Goal: Navigation & Orientation: Find specific page/section

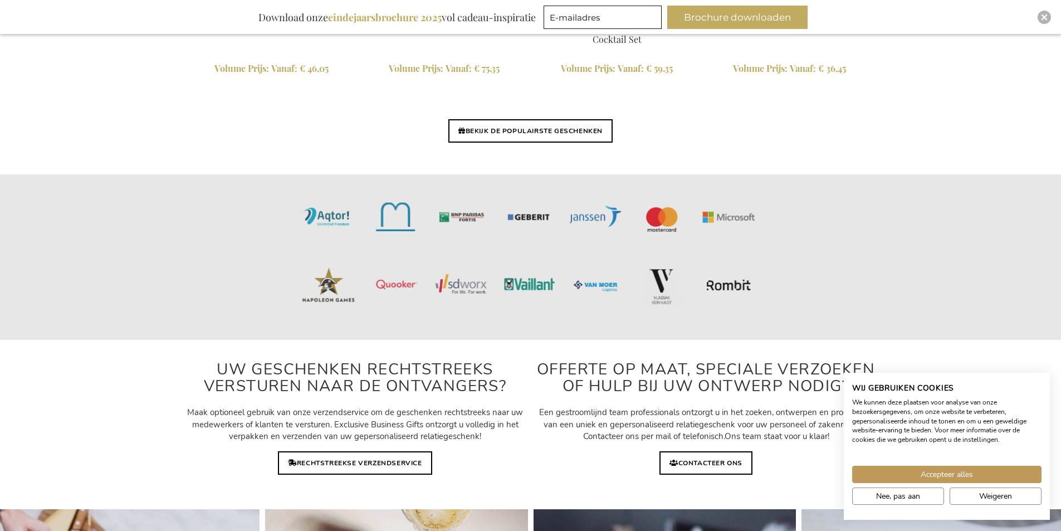
scroll to position [2763, 0]
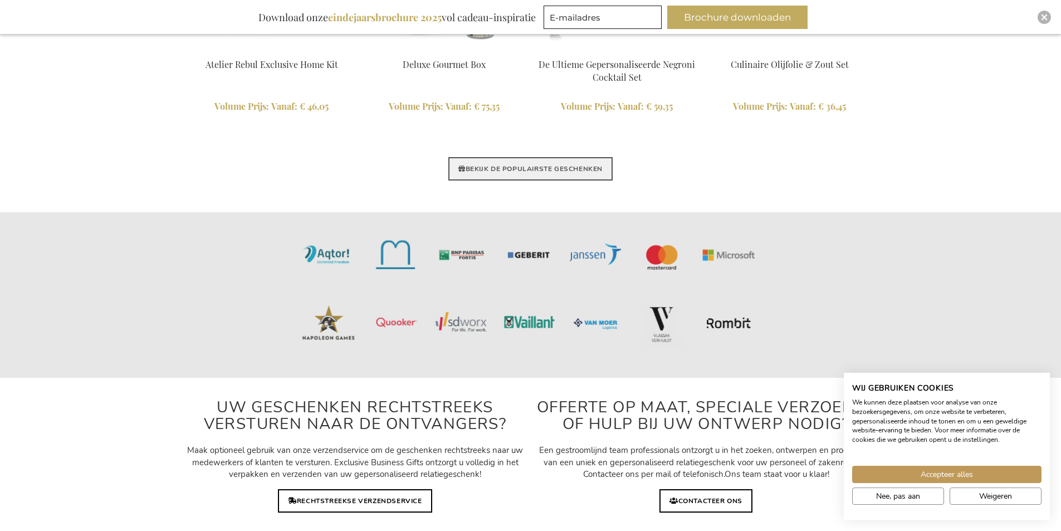
click at [577, 170] on link "BEKIJK DE POPULAIRSTE GESCHENKEN" at bounding box center [530, 168] width 164 height 23
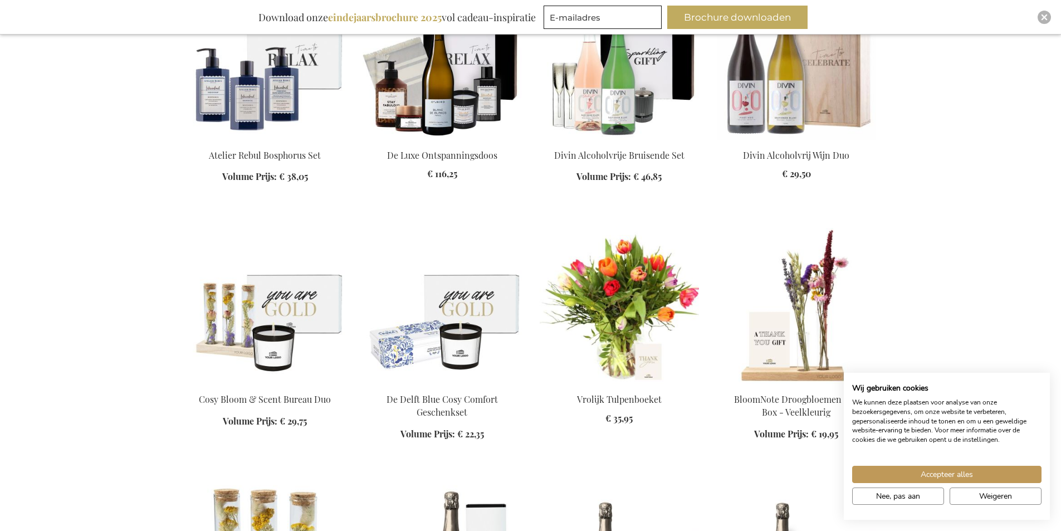
scroll to position [3341, 0]
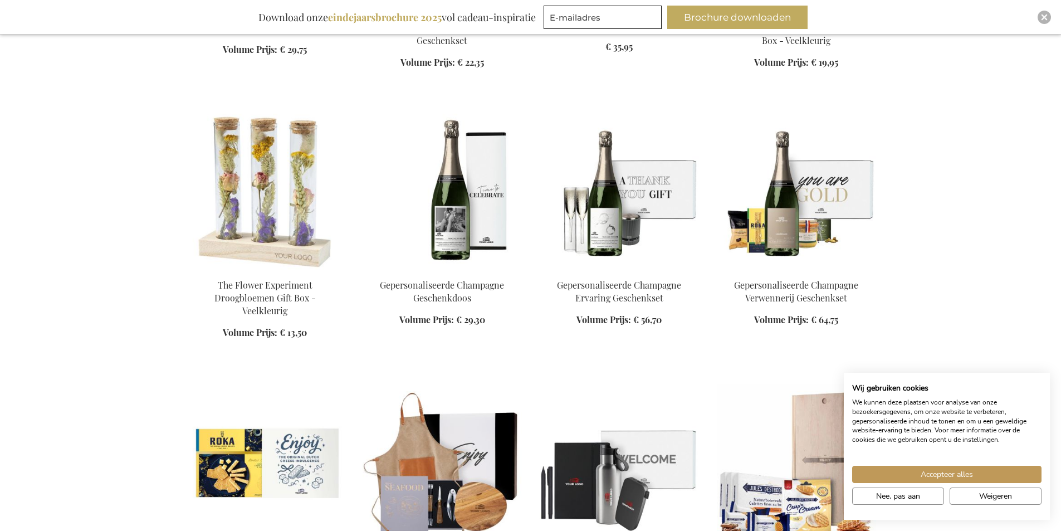
scroll to position [3842, 0]
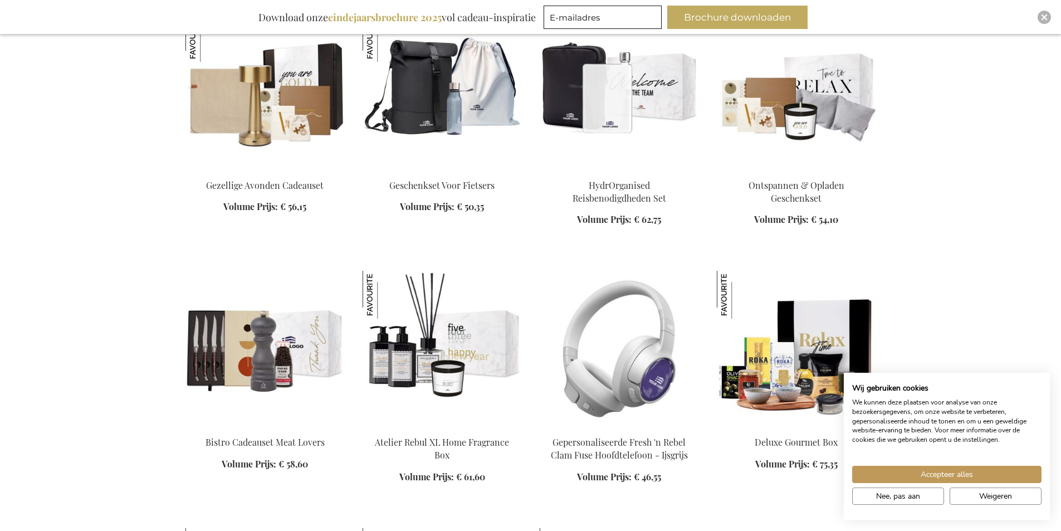
scroll to position [4956, 0]
